Goal: Transaction & Acquisition: Purchase product/service

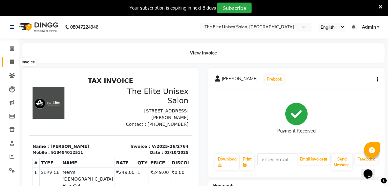
click at [10, 63] on icon at bounding box center [12, 62] width 4 height 5
select select "service"
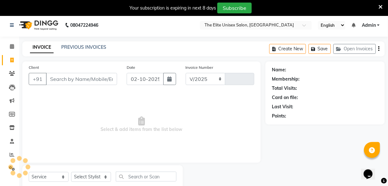
select select "7086"
type input "2767"
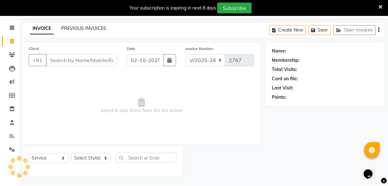
click at [83, 28] on link "PREVIOUS INVOICES" at bounding box center [83, 29] width 45 height 6
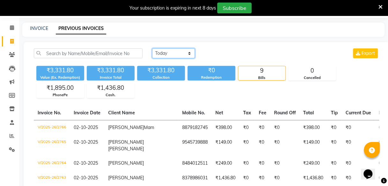
click at [171, 57] on select "Today Yesterday Custom Range" at bounding box center [173, 54] width 43 height 10
click at [5, 138] on link "Reports" at bounding box center [9, 136] width 15 height 11
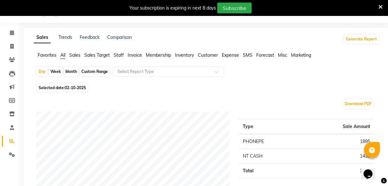
scroll to position [21, 0]
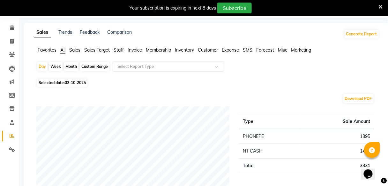
click at [64, 52] on span "All" at bounding box center [62, 50] width 5 height 6
click at [91, 67] on div "Custom Range" at bounding box center [95, 66] width 30 height 9
select select "10"
select select "2025"
click at [75, 82] on span "02-10-2025" at bounding box center [75, 82] width 21 height 5
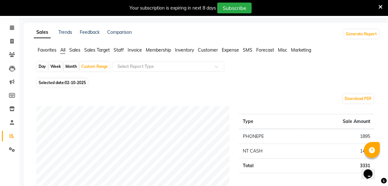
select select "10"
select select "2025"
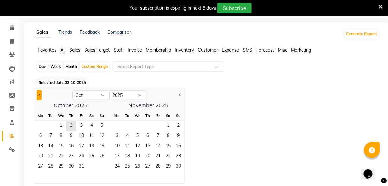
click at [40, 94] on button "Previous month" at bounding box center [39, 95] width 5 height 10
select select "9"
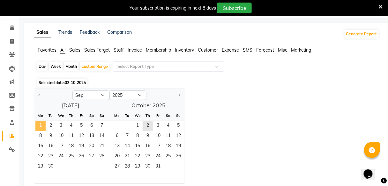
click at [42, 125] on span "1" at bounding box center [40, 126] width 10 height 10
click at [54, 165] on span "30" at bounding box center [51, 167] width 10 height 10
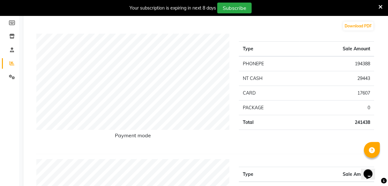
scroll to position [0, 0]
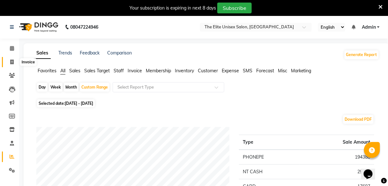
click at [9, 59] on span at bounding box center [11, 62] width 11 height 7
select select "service"
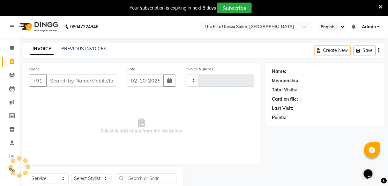
type input "2767"
select select "7086"
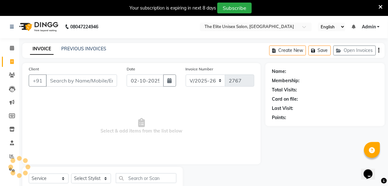
scroll to position [21, 0]
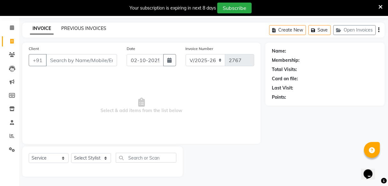
click at [78, 26] on link "PREVIOUS INVOICES" at bounding box center [83, 29] width 45 height 6
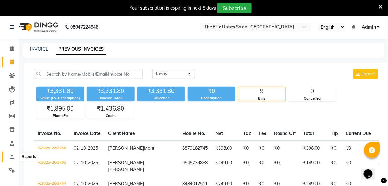
click at [13, 156] on icon at bounding box center [12, 156] width 5 height 5
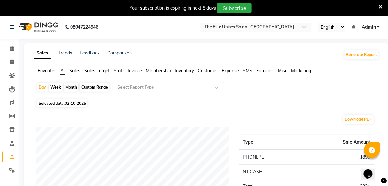
click at [89, 85] on div "Custom Range" at bounding box center [95, 87] width 30 height 9
select select "10"
select select "2025"
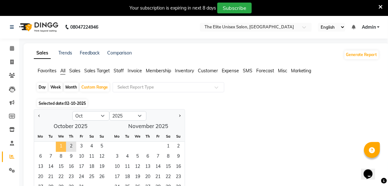
click at [58, 144] on span "1" at bounding box center [61, 147] width 10 height 10
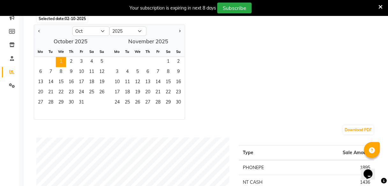
scroll to position [83, 0]
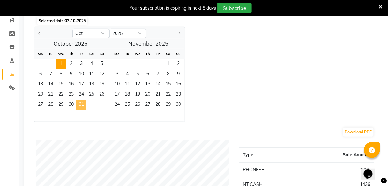
click at [82, 101] on span "31" at bounding box center [81, 105] width 10 height 10
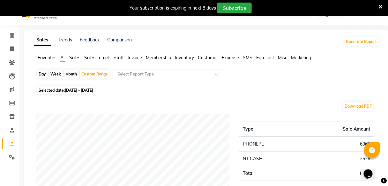
scroll to position [15, 0]
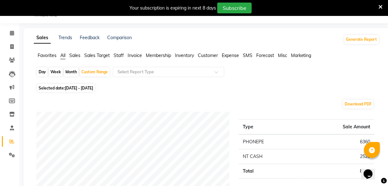
click at [93, 88] on span "[DATE] - [DATE]" at bounding box center [79, 88] width 28 height 5
select select "10"
select select "2025"
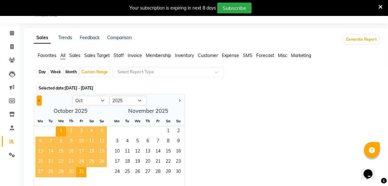
click at [41, 99] on button "Previous month" at bounding box center [39, 101] width 5 height 10
select select "9"
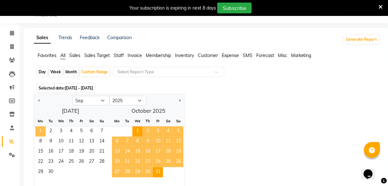
click at [38, 130] on span "1" at bounding box center [40, 132] width 10 height 10
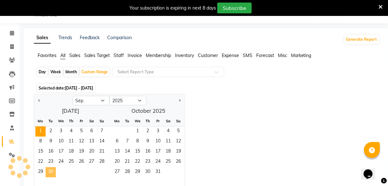
click at [53, 169] on span "30" at bounding box center [51, 173] width 10 height 10
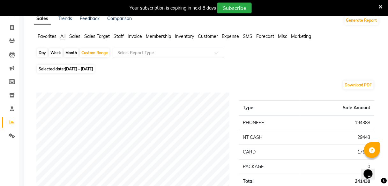
scroll to position [0, 0]
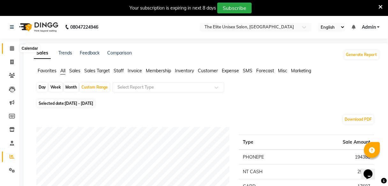
click at [10, 50] on icon at bounding box center [12, 48] width 4 height 5
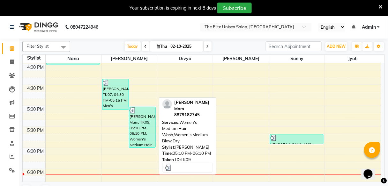
scroll to position [329, 0]
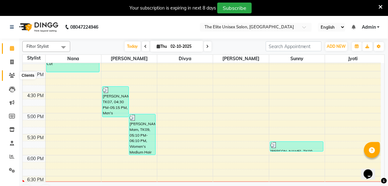
click at [15, 75] on span at bounding box center [11, 75] width 11 height 7
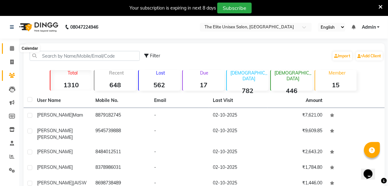
click at [9, 46] on span at bounding box center [11, 48] width 11 height 7
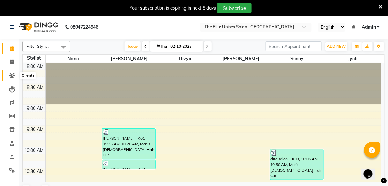
click at [11, 77] on icon at bounding box center [12, 75] width 6 height 5
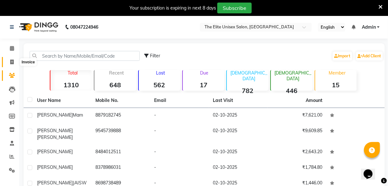
click at [9, 60] on span at bounding box center [11, 62] width 11 height 7
select select "7086"
select select "service"
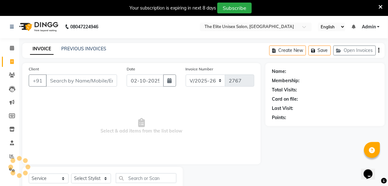
scroll to position [21, 0]
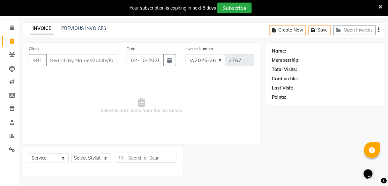
click at [83, 25] on div "INVOICE PREVIOUS INVOICES Create New Save Open Invoices" at bounding box center [203, 30] width 363 height 15
click at [83, 28] on link "PREVIOUS INVOICES" at bounding box center [83, 29] width 45 height 6
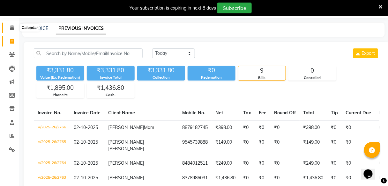
click at [11, 28] on icon at bounding box center [12, 27] width 4 height 5
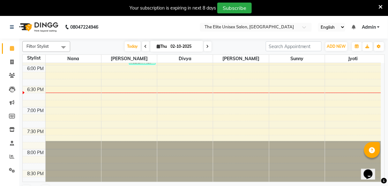
scroll to position [360, 0]
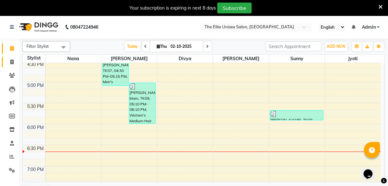
click at [11, 63] on icon at bounding box center [12, 62] width 4 height 5
select select "service"
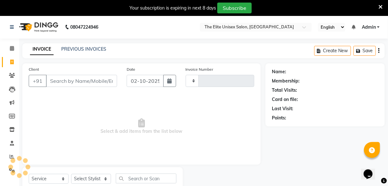
type input "2767"
select select "7086"
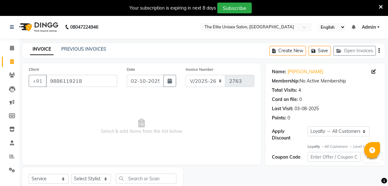
select select "7086"
select select "service"
select select "1: Object"
click at [102, 83] on input "9886119218" at bounding box center [81, 81] width 71 height 12
click at [7, 78] on span at bounding box center [11, 75] width 11 height 7
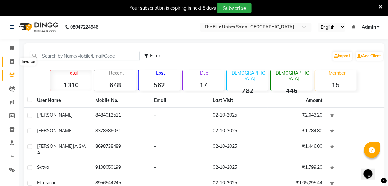
click at [11, 62] on icon at bounding box center [12, 61] width 4 height 5
select select "7086"
select select "service"
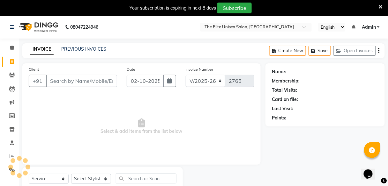
scroll to position [21, 0]
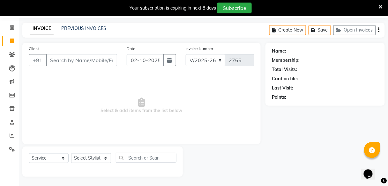
click at [70, 63] on input "Client" at bounding box center [81, 60] width 71 height 12
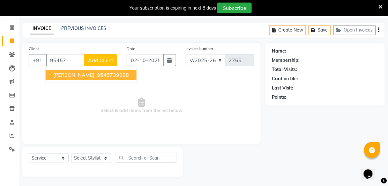
click at [72, 76] on span "Nilkhil Yawalkar" at bounding box center [73, 75] width 41 height 6
type input "9545739888"
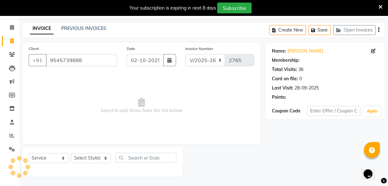
select select "1: Object"
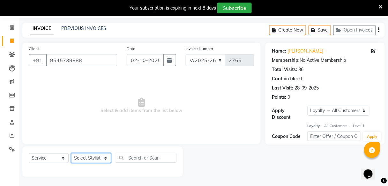
click at [101, 157] on select "Select Stylist [PERSON_NAME] Sunny" at bounding box center [91, 159] width 40 height 10
select select "85942"
click at [71, 154] on select "Select Stylist [PERSON_NAME] Sunny" at bounding box center [91, 159] width 40 height 10
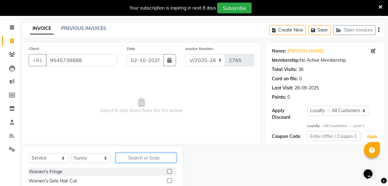
click at [135, 154] on input "text" at bounding box center [146, 158] width 61 height 10
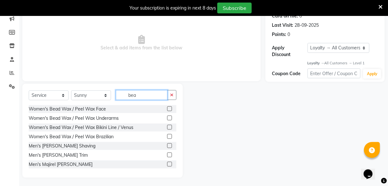
scroll to position [83, 0]
type input "bea"
click at [167, 155] on label at bounding box center [169, 155] width 5 height 5
click at [167, 155] on input "checkbox" at bounding box center [169, 156] width 4 height 4
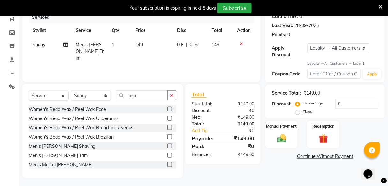
click at [167, 154] on label at bounding box center [169, 155] width 5 height 5
click at [167, 154] on input "checkbox" at bounding box center [169, 156] width 4 height 4
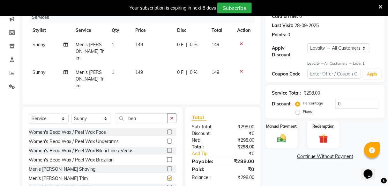
checkbox input "false"
click at [241, 69] on icon at bounding box center [242, 71] width 4 height 4
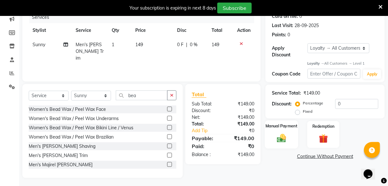
click at [282, 132] on div "Manual Payment" at bounding box center [282, 135] width 34 height 28
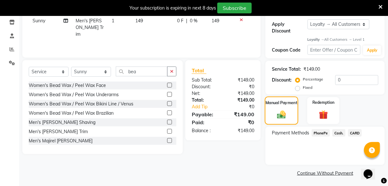
scroll to position [107, 0]
click at [321, 133] on span "PhonePe" at bounding box center [321, 133] width 18 height 7
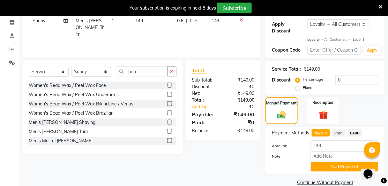
scroll to position [118, 0]
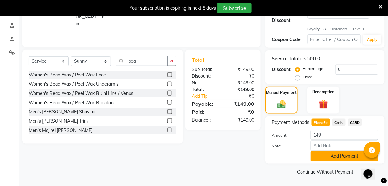
click at [333, 157] on button "Add Payment" at bounding box center [345, 157] width 68 height 10
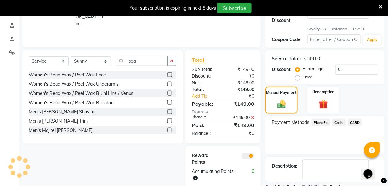
scroll to position [145, 0]
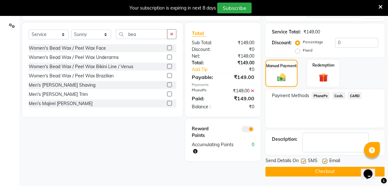
click at [331, 170] on button "Checkout" at bounding box center [325, 172] width 119 height 10
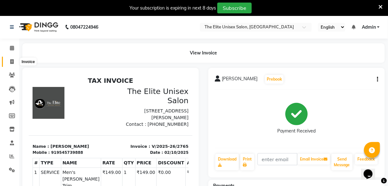
click at [12, 62] on icon at bounding box center [12, 61] width 4 height 5
select select "service"
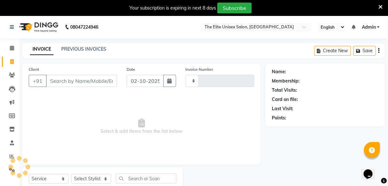
type input "2766"
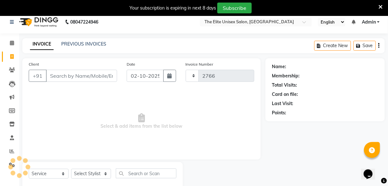
select select "7086"
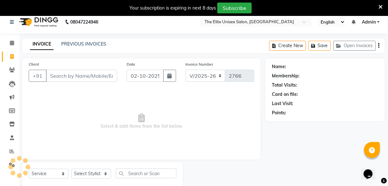
scroll to position [21, 0]
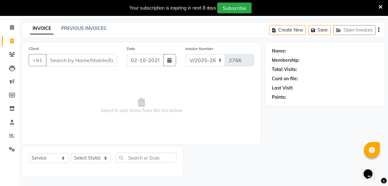
click at [62, 60] on input "Client" at bounding box center [81, 60] width 71 height 12
type input "s"
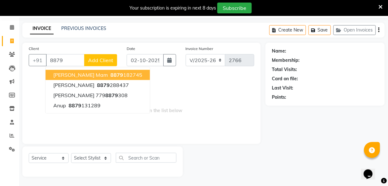
click at [109, 75] on ngb-highlight "8879 182745" at bounding box center [125, 75] width 33 height 6
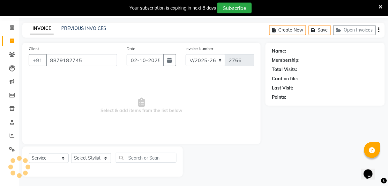
type input "8879182745"
select select "1: Object"
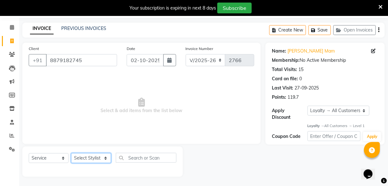
click at [94, 161] on select "Select Stylist [PERSON_NAME] Sunny" at bounding box center [91, 159] width 40 height 10
select select "59553"
click at [71, 154] on select "Select Stylist [PERSON_NAME] Sunny" at bounding box center [91, 159] width 40 height 10
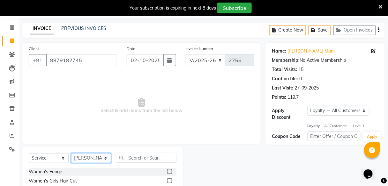
scroll to position [85, 0]
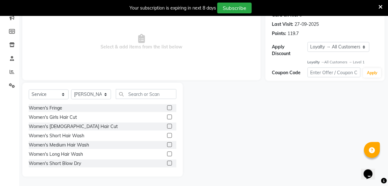
click at [167, 144] on label at bounding box center [169, 145] width 5 height 5
click at [167, 144] on input "checkbox" at bounding box center [169, 145] width 4 height 4
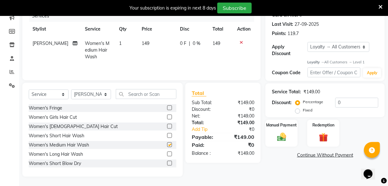
checkbox input "false"
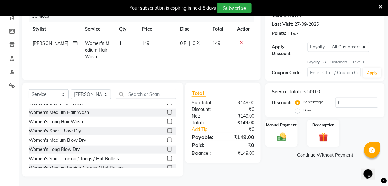
scroll to position [33, 0]
click at [167, 139] on label at bounding box center [169, 140] width 5 height 5
click at [167, 139] on input "checkbox" at bounding box center [169, 141] width 4 height 4
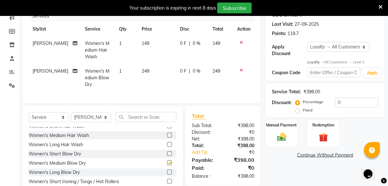
checkbox input "false"
click at [283, 137] on img at bounding box center [281, 137] width 15 height 11
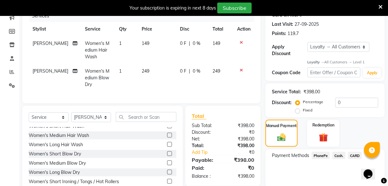
click at [321, 156] on span "PhonePe" at bounding box center [321, 155] width 18 height 7
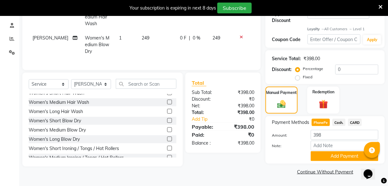
click at [321, 156] on button "Add Payment" at bounding box center [345, 157] width 68 height 10
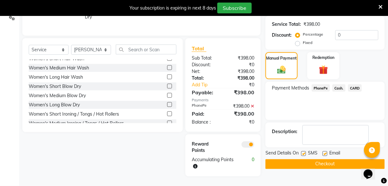
scroll to position [155, 0]
click at [322, 160] on button "Checkout" at bounding box center [325, 165] width 119 height 10
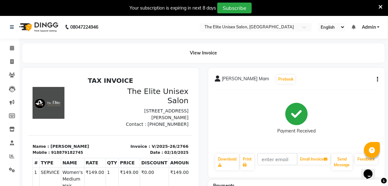
click at [228, 79] on span "[PERSON_NAME] Mam" at bounding box center [245, 80] width 47 height 9
click at [6, 44] on link "Calendar" at bounding box center [9, 48] width 15 height 11
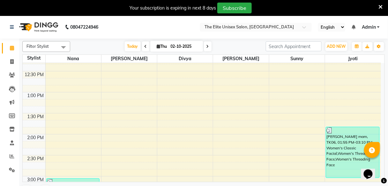
scroll to position [184, 0]
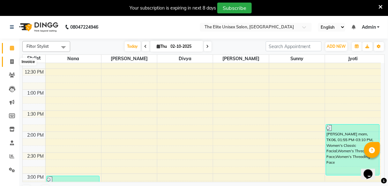
click at [6, 60] on span at bounding box center [11, 61] width 11 height 7
select select "service"
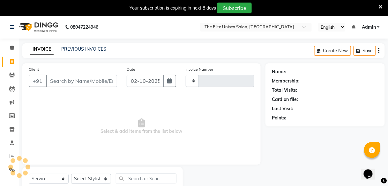
type input "2767"
select select "7086"
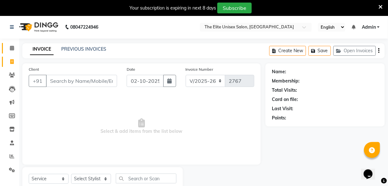
click at [12, 44] on link "Calendar" at bounding box center [9, 48] width 15 height 11
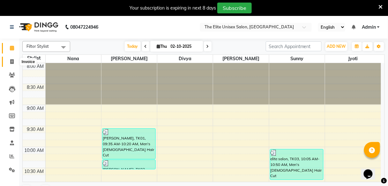
click at [10, 59] on span at bounding box center [11, 61] width 11 height 7
select select "service"
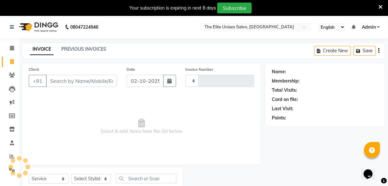
type input "2767"
select select "7086"
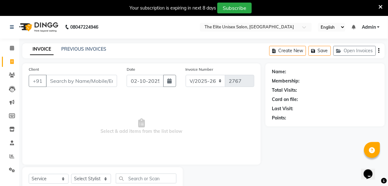
click at [58, 79] on input "Client" at bounding box center [81, 81] width 71 height 12
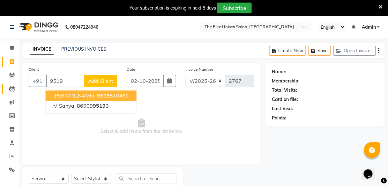
type input "9519"
click at [10, 85] on link "Leads" at bounding box center [9, 89] width 15 height 11
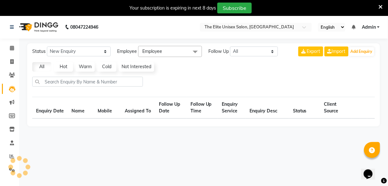
select select "10"
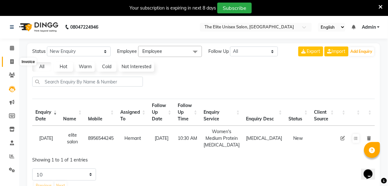
click at [11, 60] on icon at bounding box center [12, 61] width 4 height 5
select select "service"
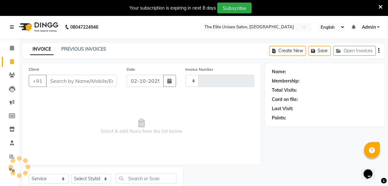
type input "2767"
select select "7086"
click at [54, 77] on input "Client" at bounding box center [81, 81] width 71 height 12
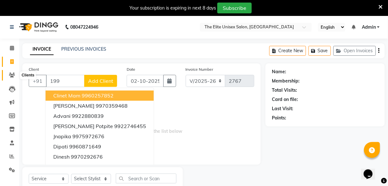
type input "199"
click at [9, 73] on icon at bounding box center [12, 75] width 6 height 5
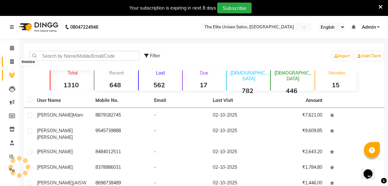
click at [12, 58] on span at bounding box center [11, 61] width 11 height 7
select select "service"
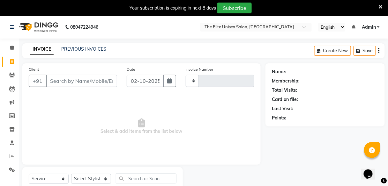
type input "2767"
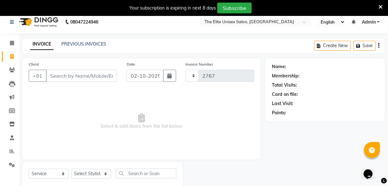
select select "7086"
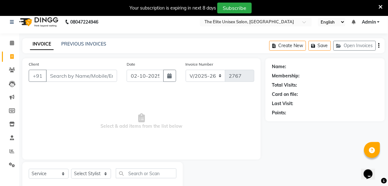
scroll to position [21, 0]
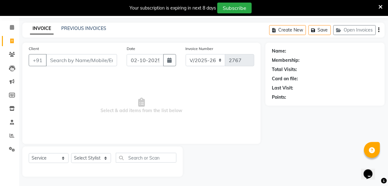
click at [53, 60] on input "Client" at bounding box center [81, 60] width 71 height 12
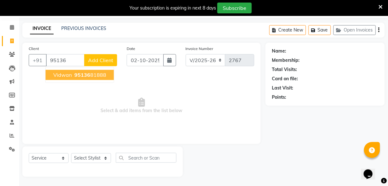
click at [93, 74] on ngb-highlight "95136 81888" at bounding box center [89, 75] width 33 height 6
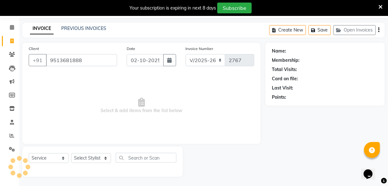
type input "9513681888"
select select "1: Object"
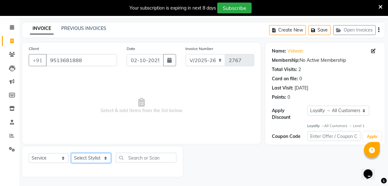
click at [106, 156] on select "Select Stylist [PERSON_NAME] Sunny" at bounding box center [91, 159] width 40 height 10
select select "85942"
click at [71, 154] on select "Select Stylist [PERSON_NAME] Sunny" at bounding box center [91, 159] width 40 height 10
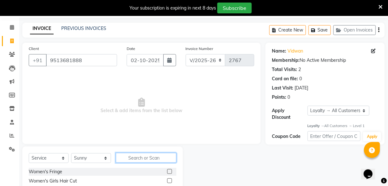
click at [151, 159] on input "text" at bounding box center [146, 158] width 61 height 10
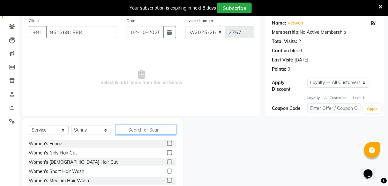
scroll to position [37, 0]
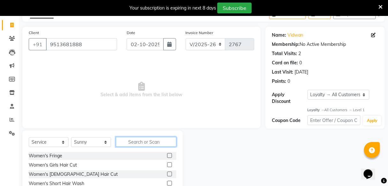
click at [149, 143] on input "text" at bounding box center [146, 142] width 61 height 10
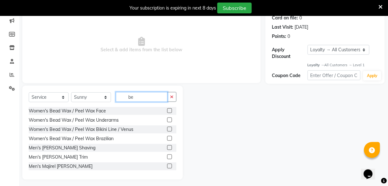
scroll to position [82, 0]
type input "be"
click at [167, 156] on label at bounding box center [169, 156] width 5 height 5
click at [167, 156] on input "checkbox" at bounding box center [169, 157] width 4 height 4
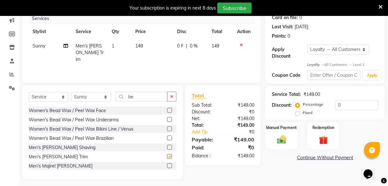
checkbox input "false"
click at [171, 96] on icon "button" at bounding box center [172, 96] width 4 height 4
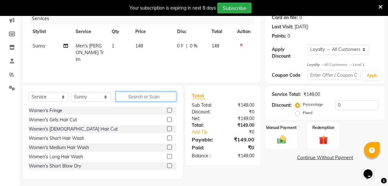
click at [144, 94] on input "text" at bounding box center [146, 97] width 61 height 10
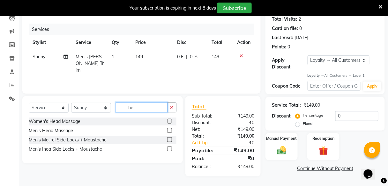
scroll to position [71, 0]
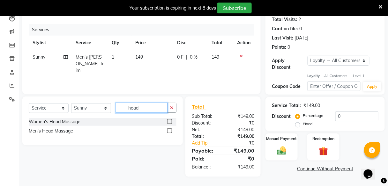
type input "head"
click at [168, 130] on label at bounding box center [169, 131] width 5 height 5
click at [168, 130] on input "checkbox" at bounding box center [169, 131] width 4 height 4
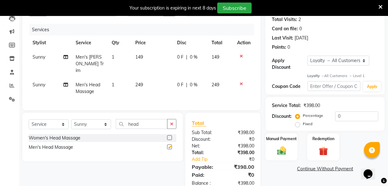
checkbox input "false"
click at [282, 147] on img at bounding box center [281, 151] width 15 height 11
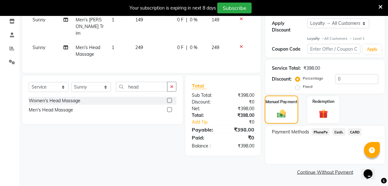
scroll to position [108, 0]
click at [323, 131] on span "PhonePe" at bounding box center [321, 132] width 18 height 7
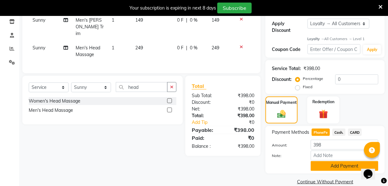
click at [347, 167] on button "Add Payment" at bounding box center [345, 166] width 68 height 10
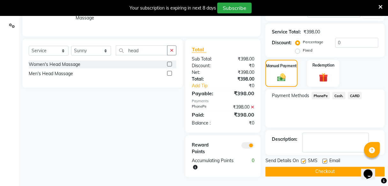
scroll to position [144, 0]
click at [346, 170] on button "Checkout" at bounding box center [325, 173] width 119 height 10
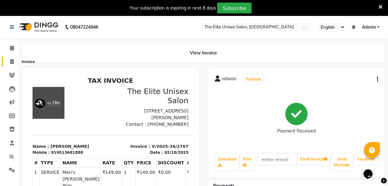
click at [9, 63] on span at bounding box center [11, 61] width 11 height 7
select select "service"
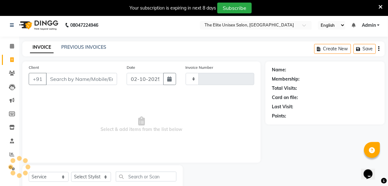
scroll to position [21, 0]
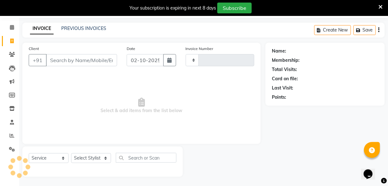
type input "2768"
select select "7086"
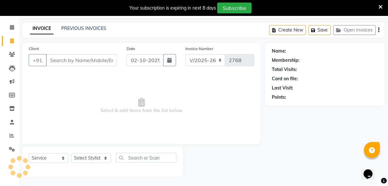
click at [60, 59] on input "Client" at bounding box center [81, 60] width 71 height 12
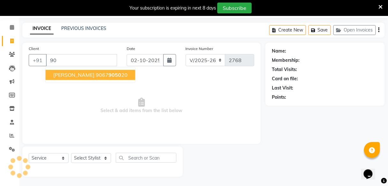
type input "9"
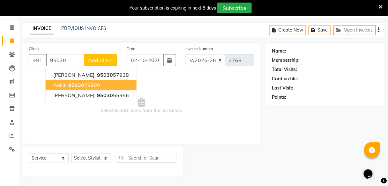
click at [79, 86] on span "95030" at bounding box center [76, 85] width 16 height 6
type input "9503029900"
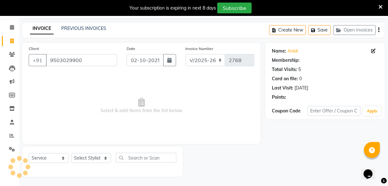
select select "1: Object"
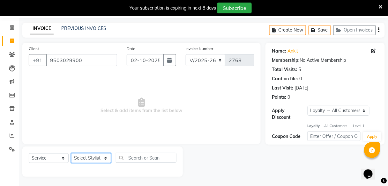
drag, startPoint x: 97, startPoint y: 159, endPoint x: 88, endPoint y: 134, distance: 25.7
click at [88, 134] on div "Client [PHONE_NUMBER] Date [DATE] Invoice Number V/2025 V/[PHONE_NUMBER] Select…" at bounding box center [142, 110] width 248 height 134
select select "59553"
click at [71, 154] on select "Select Stylist [PERSON_NAME] Sunny" at bounding box center [91, 159] width 40 height 10
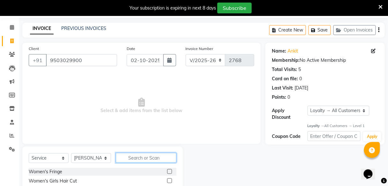
click at [151, 157] on input "text" at bounding box center [146, 158] width 61 height 10
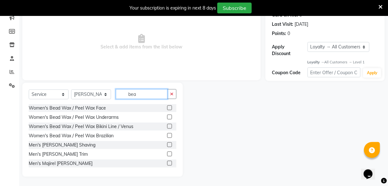
type input "bea"
click at [167, 152] on label at bounding box center [169, 154] width 5 height 5
click at [167, 153] on input "checkbox" at bounding box center [169, 155] width 4 height 4
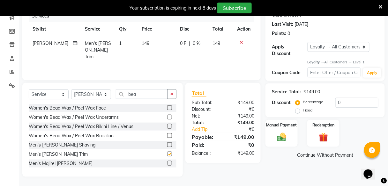
checkbox input "false"
click at [284, 136] on img at bounding box center [281, 137] width 15 height 11
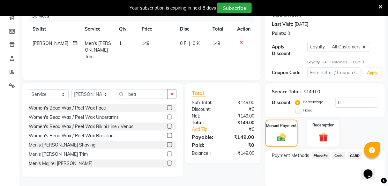
click at [341, 154] on span "Cash." at bounding box center [339, 155] width 13 height 7
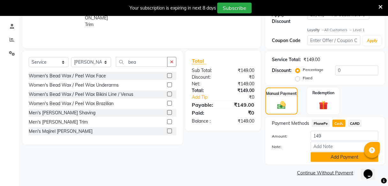
click at [341, 154] on button "Add Payment" at bounding box center [345, 158] width 68 height 10
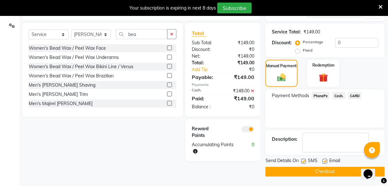
scroll to position [144, 0]
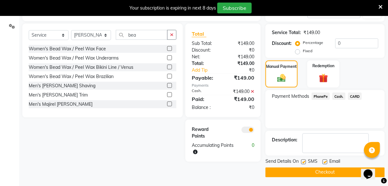
click at [342, 176] on button "Checkout" at bounding box center [325, 173] width 119 height 10
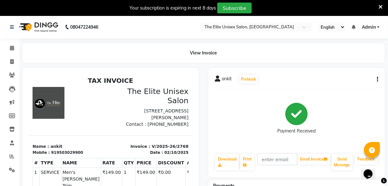
click at [10, 56] on li "Invoice" at bounding box center [9, 62] width 19 height 14
click at [12, 61] on icon at bounding box center [12, 61] width 4 height 5
select select "service"
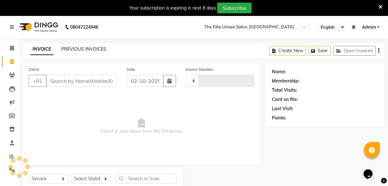
type input "2769"
select select "7086"
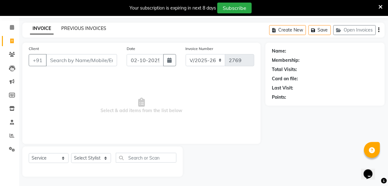
click at [83, 26] on link "PREVIOUS INVOICES" at bounding box center [83, 29] width 45 height 6
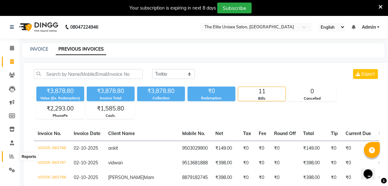
click at [10, 159] on icon at bounding box center [12, 156] width 5 height 5
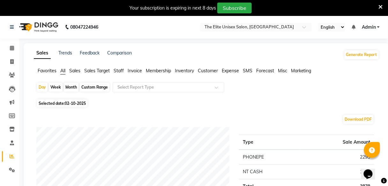
click at [72, 105] on span "02-10-2025" at bounding box center [75, 103] width 21 height 5
select select "10"
select select "2025"
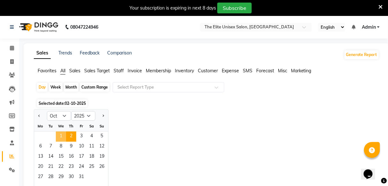
click at [62, 138] on span "1" at bounding box center [61, 137] width 10 height 10
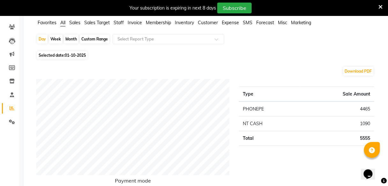
scroll to position [59, 0]
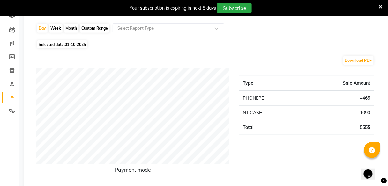
click at [100, 29] on div "Custom Range" at bounding box center [95, 28] width 30 height 9
select select "10"
select select "2025"
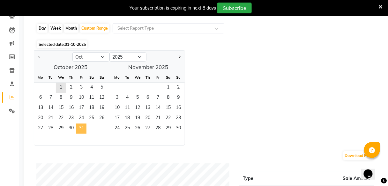
click at [79, 125] on span "31" at bounding box center [81, 129] width 10 height 10
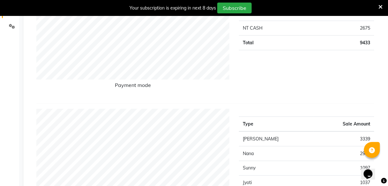
scroll to position [0, 0]
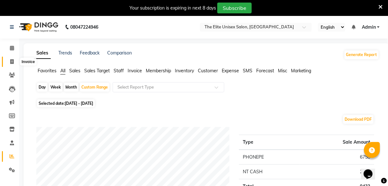
click at [9, 62] on span at bounding box center [11, 61] width 11 height 7
select select "7086"
select select "service"
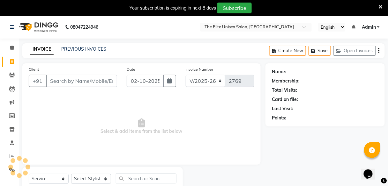
scroll to position [21, 0]
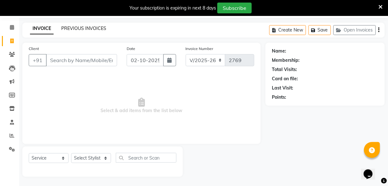
click at [82, 31] on link "PREVIOUS INVOICES" at bounding box center [83, 29] width 45 height 6
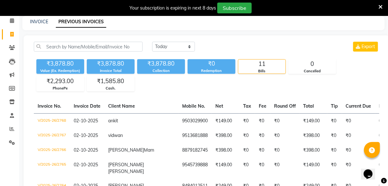
scroll to position [26, 0]
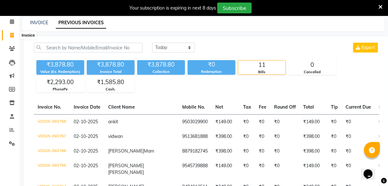
click at [9, 37] on span at bounding box center [11, 35] width 11 height 7
select select "7086"
select select "service"
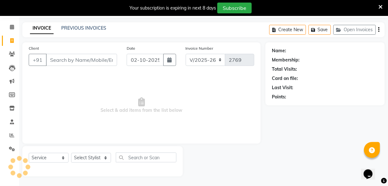
scroll to position [21, 0]
click at [66, 61] on input "Client" at bounding box center [81, 60] width 71 height 12
click at [76, 57] on input "Client" at bounding box center [81, 60] width 71 height 12
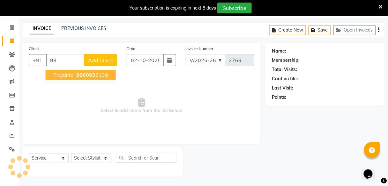
type input "9"
click at [95, 74] on ngb-highlight "986039 3935" at bounding box center [82, 75] width 33 height 6
type input "9860393935"
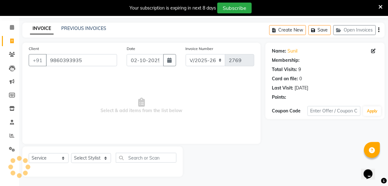
select select "1: Object"
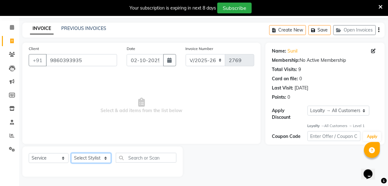
click at [90, 159] on select "Select Stylist [PERSON_NAME] Sunny" at bounding box center [91, 159] width 40 height 10
select select "59551"
click at [71, 154] on select "Select Stylist [PERSON_NAME] Sunny" at bounding box center [91, 159] width 40 height 10
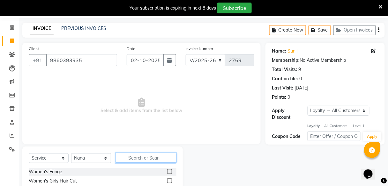
click at [140, 160] on input "text" at bounding box center [146, 158] width 61 height 10
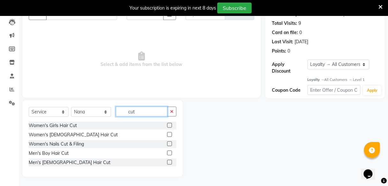
type input "cut"
click at [170, 161] on label at bounding box center [169, 162] width 5 height 5
click at [170, 161] on input "checkbox" at bounding box center [169, 163] width 4 height 4
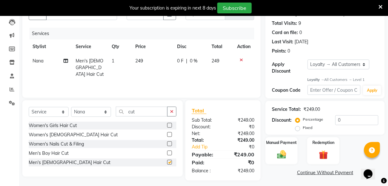
checkbox input "false"
drag, startPoint x: 342, startPoint y: 66, endPoint x: 342, endPoint y: 73, distance: 6.7
click at [342, 73] on div "Apply Discount Select Loyalty → All Customers → Level 1" at bounding box center [325, 67] width 107 height 15
select select "0:"
click at [308, 60] on select "Select Loyalty → All Customers → Level 1" at bounding box center [339, 65] width 62 height 10
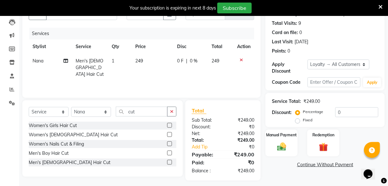
click at [179, 61] on span "0 F" at bounding box center [180, 61] width 6 height 7
select select "59551"
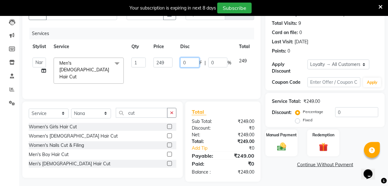
click at [193, 64] on input "0" at bounding box center [189, 63] width 19 height 10
type input "49"
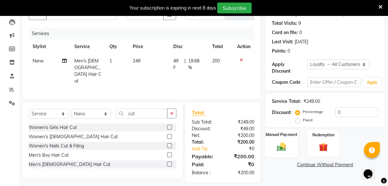
click at [281, 136] on label "Manual Payment" at bounding box center [282, 135] width 32 height 6
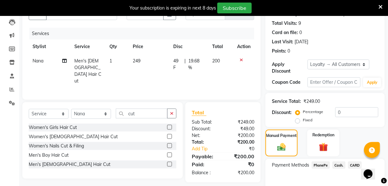
click at [321, 165] on span "PhonePe" at bounding box center [321, 165] width 18 height 7
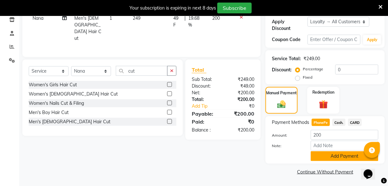
click at [330, 159] on button "Add Payment" at bounding box center [345, 157] width 68 height 10
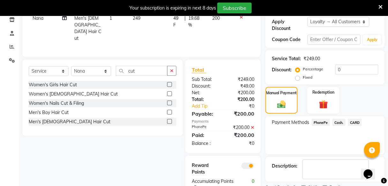
scroll to position [137, 0]
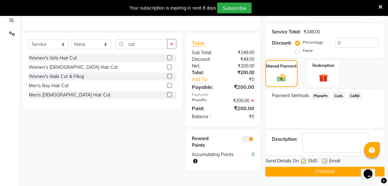
click at [332, 169] on button "Checkout" at bounding box center [325, 172] width 119 height 10
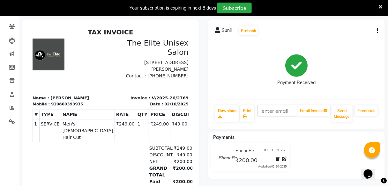
scroll to position [39, 0]
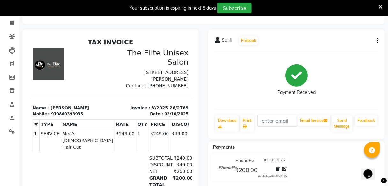
click at [381, 7] on icon at bounding box center [381, 7] width 4 height 6
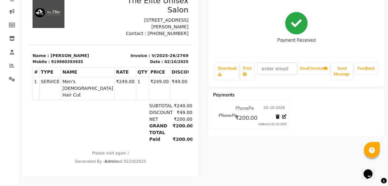
scroll to position [0, 0]
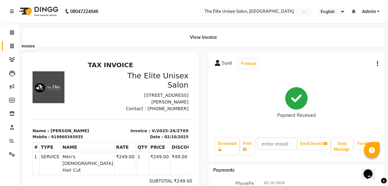
click at [13, 44] on span at bounding box center [11, 46] width 11 height 7
select select "service"
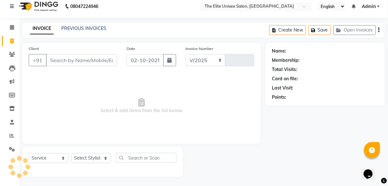
select select "7086"
type input "2770"
click at [66, 52] on div "Client +91" at bounding box center [73, 58] width 98 height 26
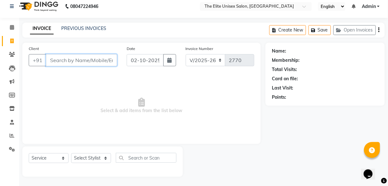
click at [67, 63] on input "Client" at bounding box center [81, 60] width 71 height 12
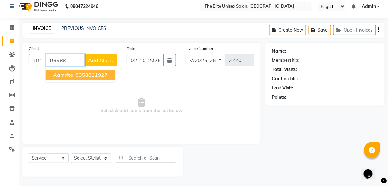
click at [87, 74] on span "93588" at bounding box center [84, 75] width 16 height 6
type input "9358821927"
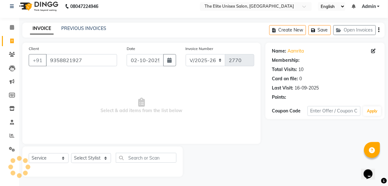
select select "1: Object"
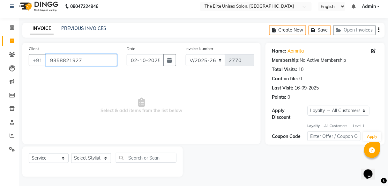
click at [91, 61] on input "9358821927" at bounding box center [81, 60] width 71 height 12
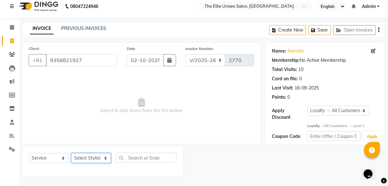
click at [98, 158] on select "Select Stylist [PERSON_NAME] Sunny" at bounding box center [91, 159] width 40 height 10
select select "59555"
click at [71, 154] on select "Select Stylist [PERSON_NAME] Sunny" at bounding box center [91, 159] width 40 height 10
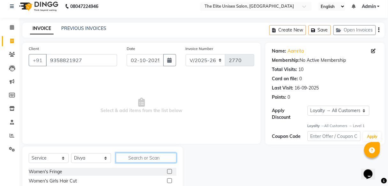
click at [133, 157] on input "text" at bounding box center [146, 158] width 61 height 10
type input "thre"
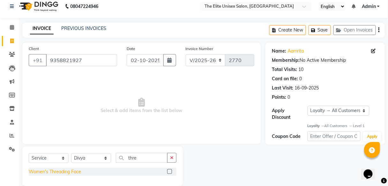
click at [52, 174] on div "Women's Threading Face" at bounding box center [55, 172] width 52 height 7
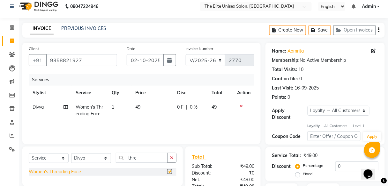
checkbox input "false"
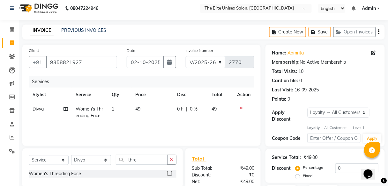
scroll to position [55, 0]
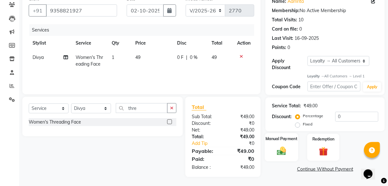
click at [293, 143] on div "Manual Payment" at bounding box center [282, 148] width 34 height 28
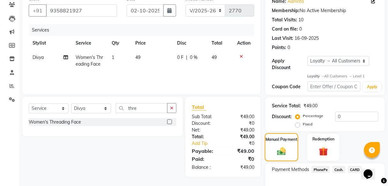
scroll to position [93, 0]
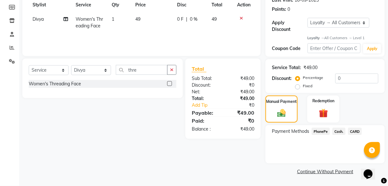
click at [323, 131] on span "PhonePe" at bounding box center [321, 131] width 18 height 7
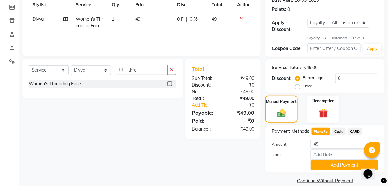
scroll to position [102, 0]
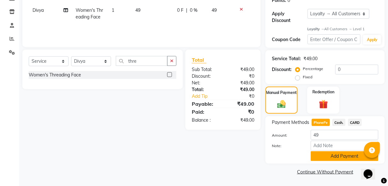
click at [329, 152] on button "Add Payment" at bounding box center [345, 157] width 68 height 10
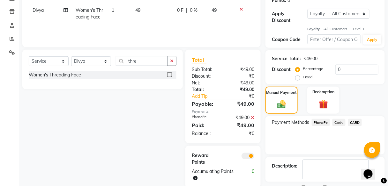
scroll to position [129, 0]
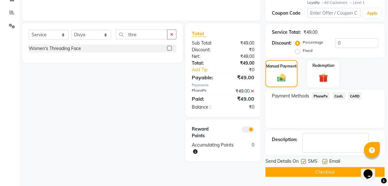
click at [321, 168] on button "Checkout" at bounding box center [325, 173] width 119 height 10
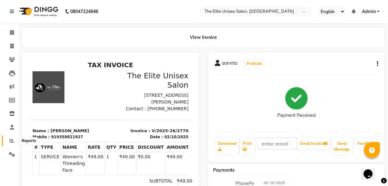
click at [10, 141] on icon at bounding box center [12, 141] width 5 height 5
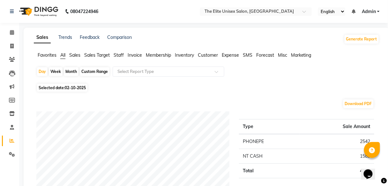
click at [64, 56] on span "All" at bounding box center [62, 55] width 5 height 6
click at [98, 71] on div "Custom Range" at bounding box center [95, 71] width 30 height 9
select select "10"
select select "2025"
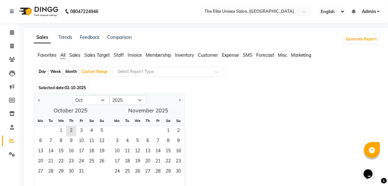
click at [34, 102] on div at bounding box center [53, 100] width 38 height 10
click at [39, 101] on span "Previous month" at bounding box center [39, 100] width 2 height 2
select select "9"
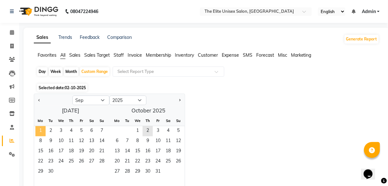
click at [42, 131] on span "1" at bounding box center [40, 131] width 10 height 10
click at [51, 171] on span "30" at bounding box center [51, 172] width 10 height 10
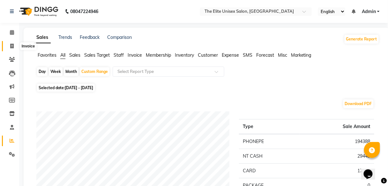
click at [10, 46] on icon at bounding box center [12, 46] width 4 height 5
select select "service"
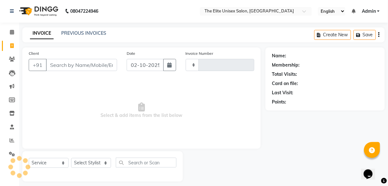
type input "2771"
select select "7086"
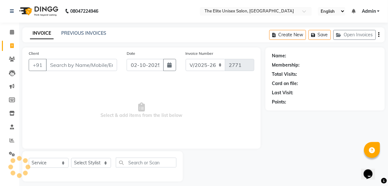
scroll to position [5, 0]
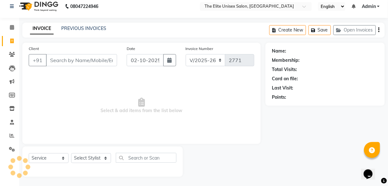
click at [71, 58] on input "Client" at bounding box center [81, 60] width 71 height 12
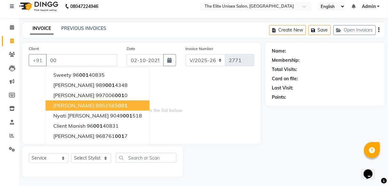
type input "0"
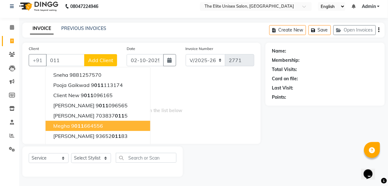
scroll to position [0, 0]
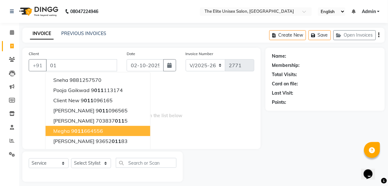
type input "0"
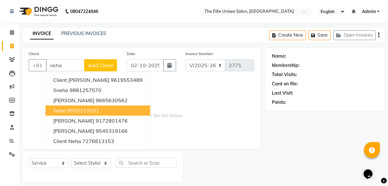
click at [86, 110] on ngb-highlight "9552210101" at bounding box center [83, 111] width 32 height 6
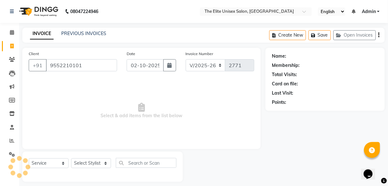
type input "9552210101"
select select "1: Object"
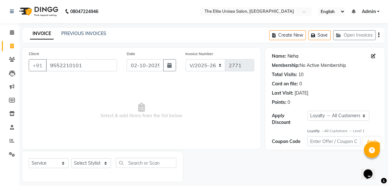
click at [293, 55] on link "Neha" at bounding box center [293, 56] width 11 height 7
click at [12, 145] on link "Reports" at bounding box center [9, 141] width 15 height 11
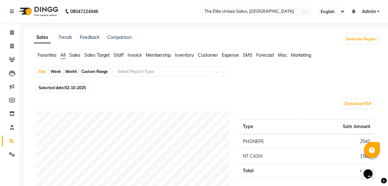
click at [96, 72] on div "Custom Range" at bounding box center [95, 71] width 30 height 9
select select "10"
select select "2025"
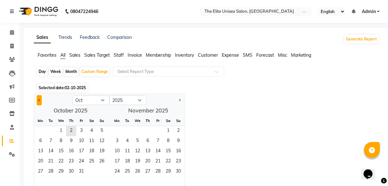
click at [38, 101] on button "Previous month" at bounding box center [39, 100] width 5 height 10
select select "9"
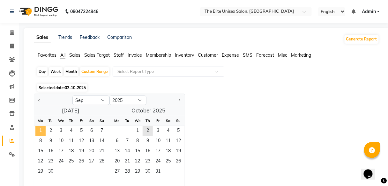
click at [41, 131] on span "1" at bounding box center [40, 131] width 10 height 10
click at [55, 173] on span "30" at bounding box center [51, 172] width 10 height 10
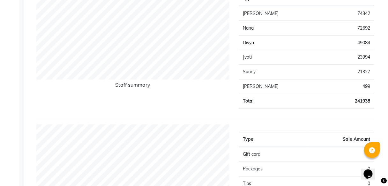
scroll to position [211, 0]
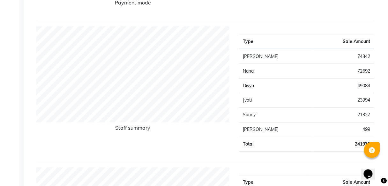
click at [362, 63] on td "74342" at bounding box center [344, 56] width 60 height 15
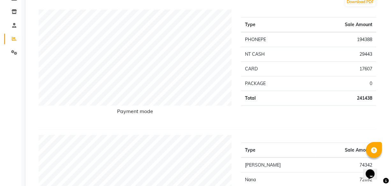
scroll to position [0, 0]
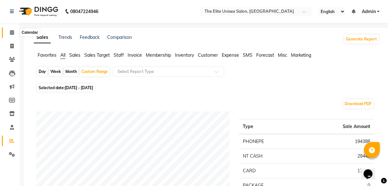
click at [12, 35] on icon at bounding box center [12, 32] width 4 height 5
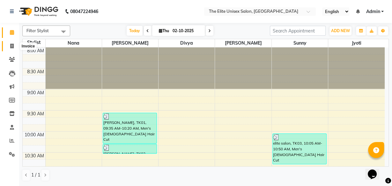
click at [12, 43] on span at bounding box center [11, 46] width 11 height 7
select select "service"
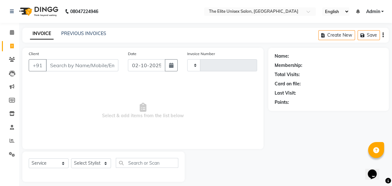
type input "2771"
select select "7086"
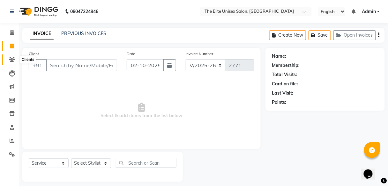
click at [10, 58] on icon at bounding box center [12, 59] width 6 height 5
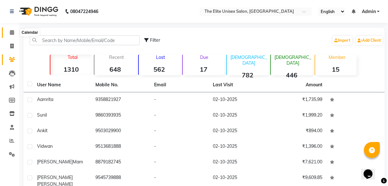
click at [13, 32] on icon at bounding box center [12, 32] width 4 height 5
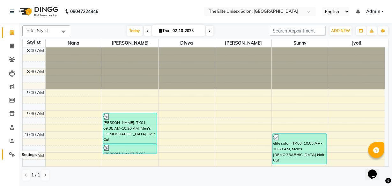
click at [10, 154] on icon at bounding box center [12, 154] width 6 height 5
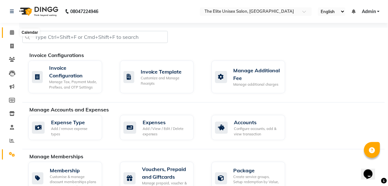
click at [9, 33] on span at bounding box center [11, 32] width 11 height 7
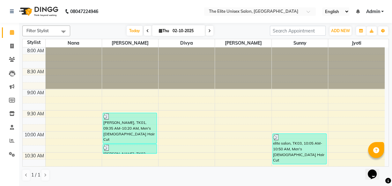
click at [64, 67] on div at bounding box center [74, 68] width 56 height 41
drag, startPoint x: 64, startPoint y: 67, endPoint x: 87, endPoint y: 71, distance: 22.8
click at [87, 71] on div at bounding box center [74, 68] width 56 height 41
drag, startPoint x: 86, startPoint y: 68, endPoint x: 85, endPoint y: 57, distance: 10.3
click at [85, 57] on div at bounding box center [74, 68] width 56 height 41
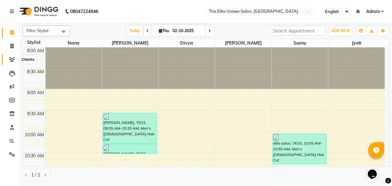
click at [12, 57] on icon at bounding box center [12, 59] width 6 height 5
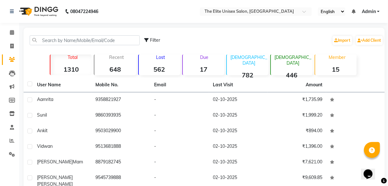
click at [167, 63] on div "Lost 562" at bounding box center [159, 65] width 42 height 21
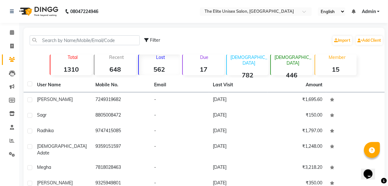
click at [121, 65] on strong "648" at bounding box center [114, 69] width 41 height 8
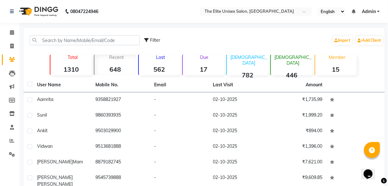
click at [166, 64] on div "Lost 562" at bounding box center [159, 65] width 42 height 21
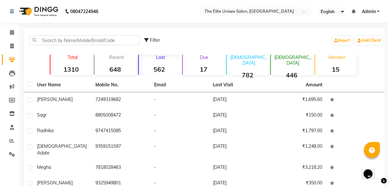
click at [124, 61] on div "Recent 648" at bounding box center [115, 65] width 42 height 21
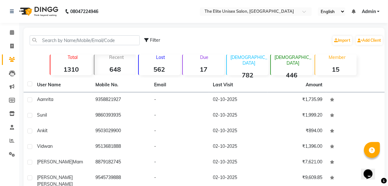
click at [157, 60] on div "Lost 562" at bounding box center [159, 65] width 42 height 21
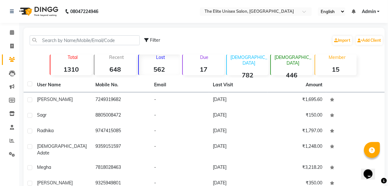
click at [126, 61] on div "Recent 648" at bounding box center [115, 65] width 42 height 21
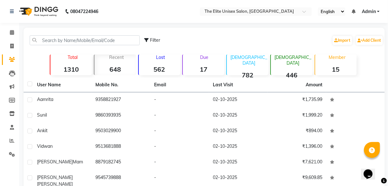
click at [68, 65] on strong "1310" at bounding box center [70, 69] width 41 height 8
click at [121, 54] on div "Recent 648" at bounding box center [115, 64] width 42 height 22
click at [129, 60] on p "Recent" at bounding box center [116, 58] width 39 height 6
click at [169, 58] on p "Lost" at bounding box center [160, 58] width 39 height 6
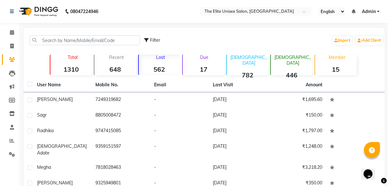
click at [192, 65] on strong "17" at bounding box center [203, 69] width 41 height 8
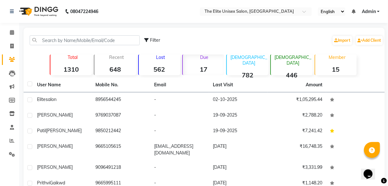
click at [168, 62] on div "Lost 562" at bounding box center [159, 65] width 42 height 21
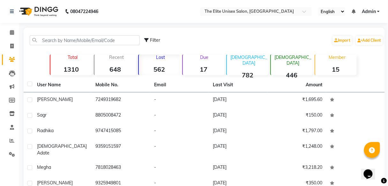
click at [124, 66] on strong "648" at bounding box center [114, 69] width 41 height 8
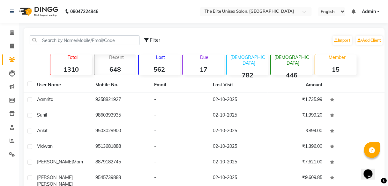
click at [151, 66] on strong "562" at bounding box center [159, 69] width 41 height 8
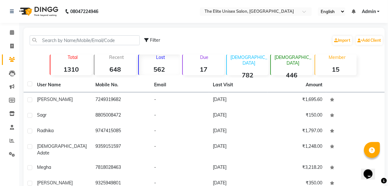
click at [188, 65] on div "Due 17" at bounding box center [203, 65] width 42 height 21
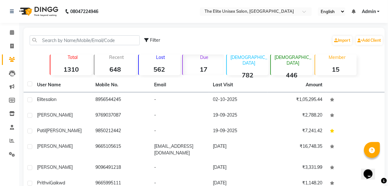
click at [164, 64] on div "Lost 562" at bounding box center [159, 65] width 42 height 21
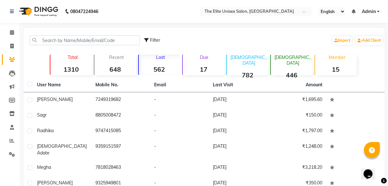
click at [115, 65] on strong "648" at bounding box center [114, 69] width 41 height 8
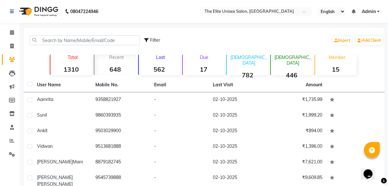
click at [82, 62] on div "Total 1310" at bounding box center [71, 65] width 42 height 21
click at [12, 32] on icon at bounding box center [12, 32] width 4 height 5
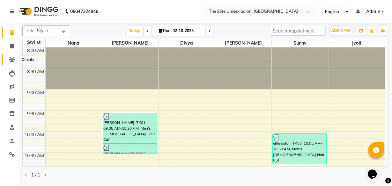
click at [12, 62] on icon at bounding box center [12, 59] width 6 height 5
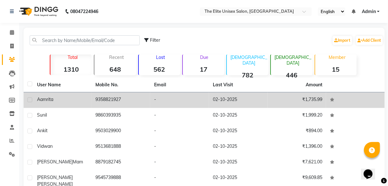
click at [126, 102] on td "9358821927" at bounding box center [121, 101] width 59 height 16
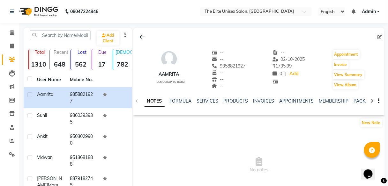
click at [209, 97] on div "NOTES FORMULA SERVICES PRODUCTS INVOICES APPOINTMENTS MEMBERSHIP PACKAGES VOUCH…" at bounding box center [259, 101] width 252 height 22
click at [206, 101] on link "SERVICES" at bounding box center [208, 101] width 22 height 6
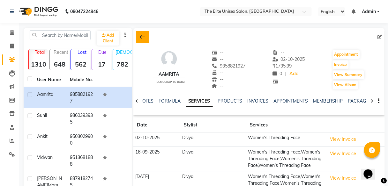
click at [138, 35] on button at bounding box center [142, 37] width 13 height 12
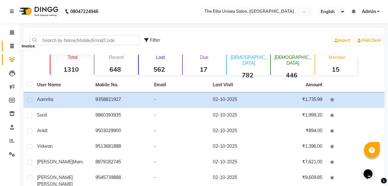
click at [8, 47] on span at bounding box center [11, 46] width 11 height 7
select select "7086"
select select "service"
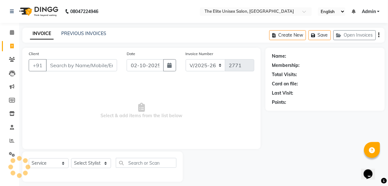
scroll to position [5, 0]
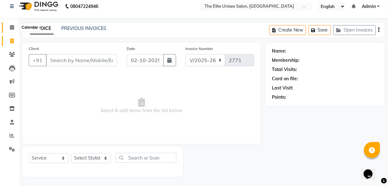
click at [10, 26] on icon at bounding box center [12, 27] width 4 height 5
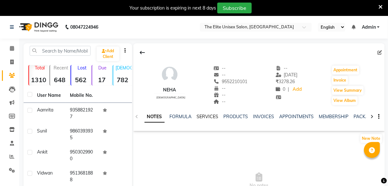
click at [207, 115] on link "SERVICES" at bounding box center [208, 117] width 22 height 6
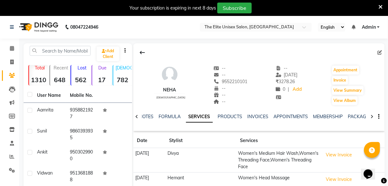
scroll to position [34, 0]
